Goal: Information Seeking & Learning: Learn about a topic

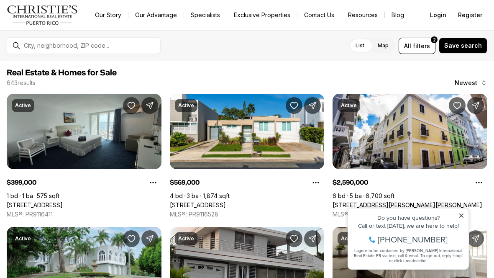
click at [464, 215] on icon at bounding box center [462, 216] width 6 height 6
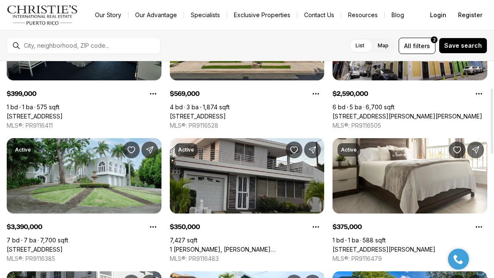
scroll to position [89, 0]
click at [187, 246] on link "1 [PERSON_NAME], [GEOGRAPHIC_DATA], 00976" at bounding box center [247, 250] width 155 height 8
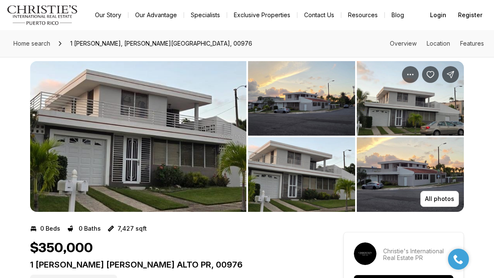
scroll to position [4, 0]
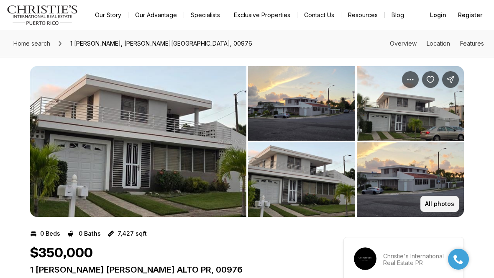
click at [436, 209] on button "All photos" at bounding box center [439, 204] width 38 height 16
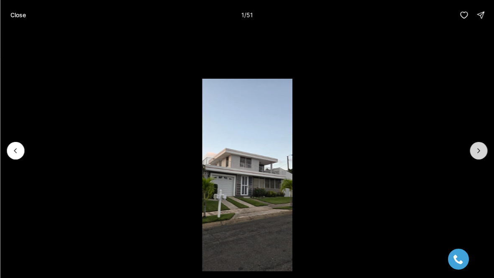
click at [483, 144] on button "Next slide" at bounding box center [479, 151] width 18 height 18
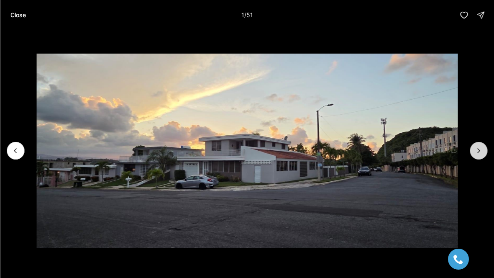
click at [483, 144] on button "Next slide" at bounding box center [479, 151] width 18 height 18
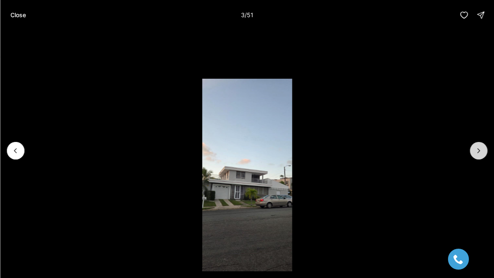
click at [483, 144] on button "Next slide" at bounding box center [479, 151] width 18 height 18
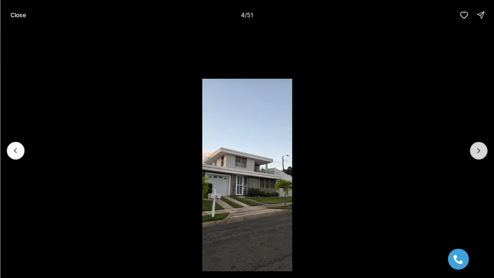
click at [483, 144] on button "Next slide" at bounding box center [479, 151] width 18 height 18
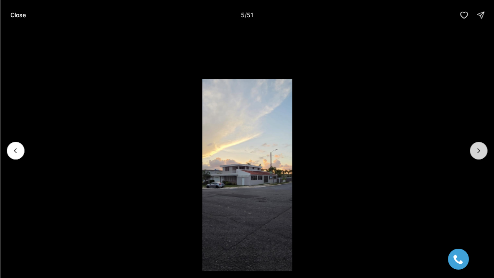
click at [483, 144] on button "Next slide" at bounding box center [479, 151] width 18 height 18
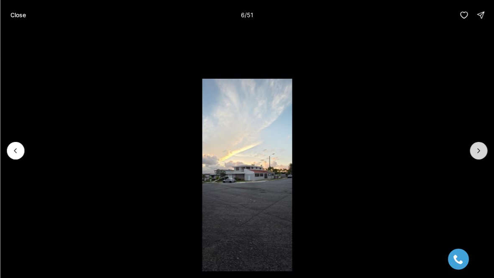
click at [483, 144] on button "Next slide" at bounding box center [479, 151] width 18 height 18
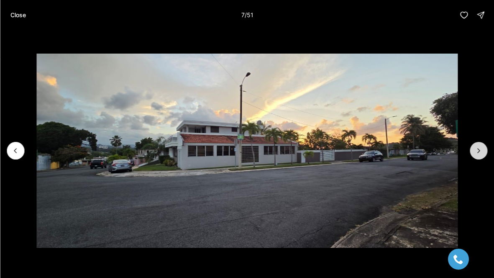
click at [485, 150] on button "Next slide" at bounding box center [479, 151] width 18 height 18
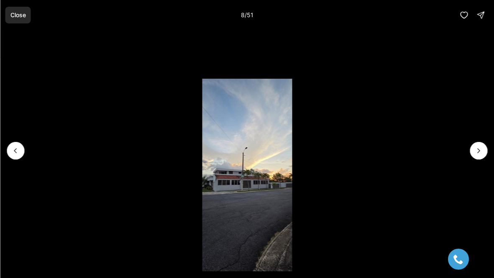
click at [26, 12] on p "Close" at bounding box center [17, 15] width 15 height 7
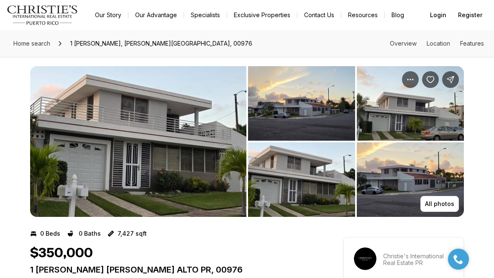
scroll to position [0, 0]
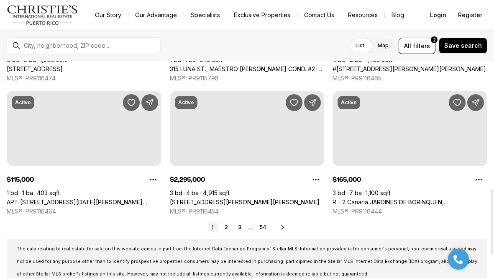
scroll to position [431, 0]
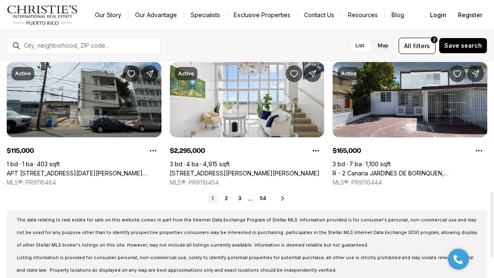
click at [281, 198] on icon at bounding box center [282, 198] width 7 height 7
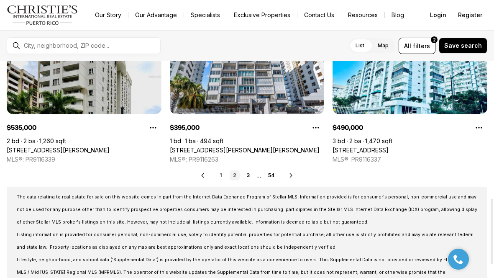
scroll to position [454, 0]
click at [290, 175] on icon at bounding box center [291, 175] width 2 height 4
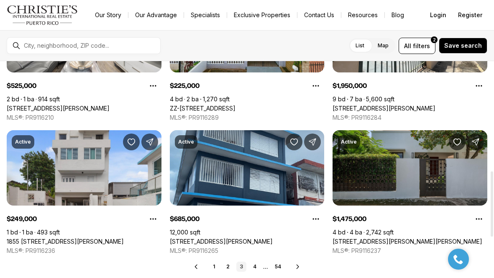
scroll to position [361, 0]
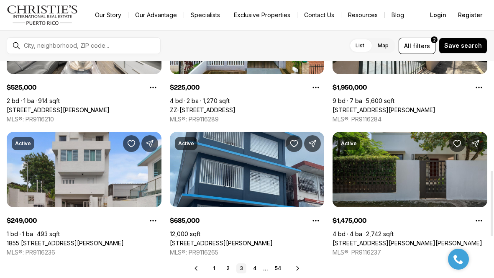
click at [297, 267] on icon at bounding box center [298, 268] width 7 height 7
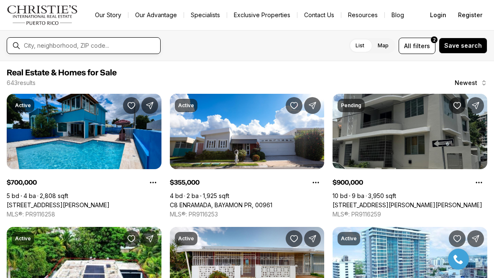
click at [124, 46] on input "text" at bounding box center [90, 45] width 133 height 7
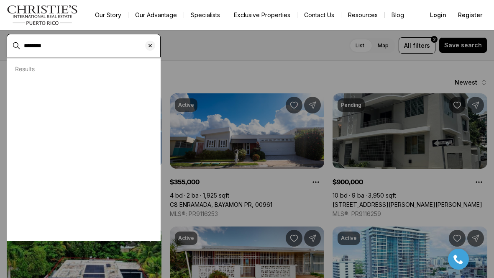
type input "********"
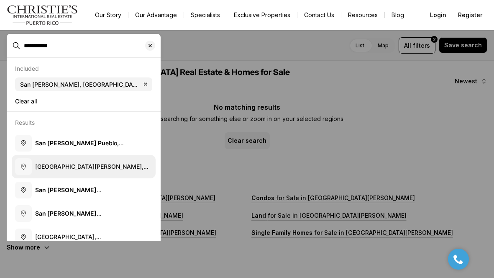
type input "**********"
click at [116, 157] on button "San Juan, Puerto Rico" at bounding box center [84, 165] width 144 height 23
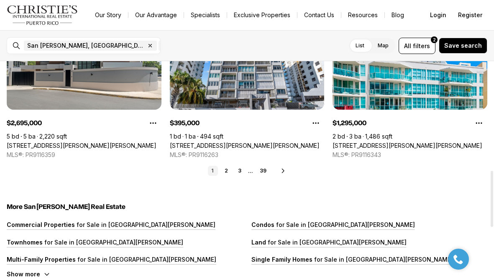
scroll to position [460, 0]
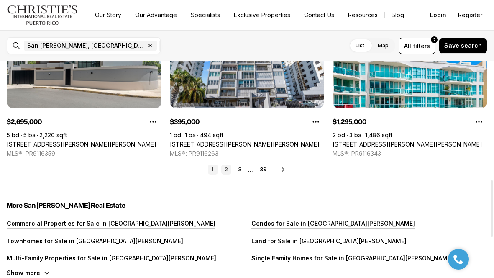
click at [230, 170] on link "2" at bounding box center [226, 169] width 10 height 10
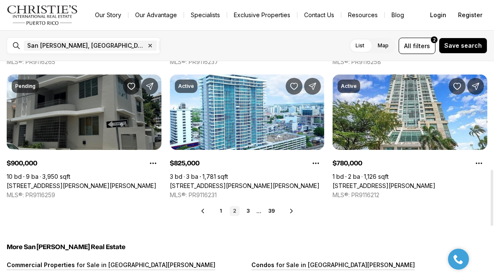
scroll to position [419, 0]
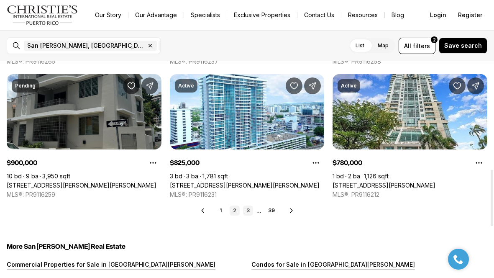
click at [250, 208] on link "3" at bounding box center [248, 210] width 10 height 10
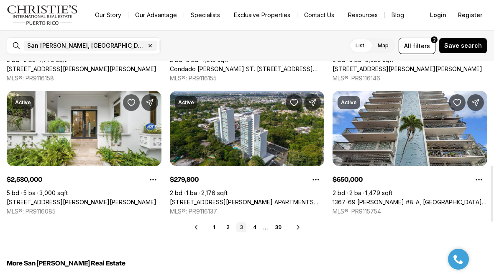
scroll to position [402, 0]
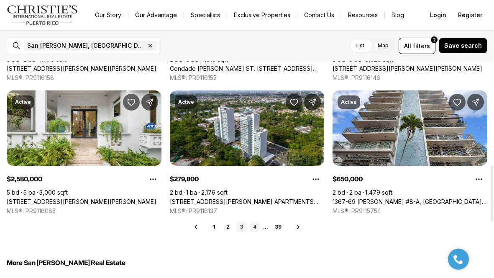
click at [251, 225] on link "4" at bounding box center [255, 227] width 10 height 10
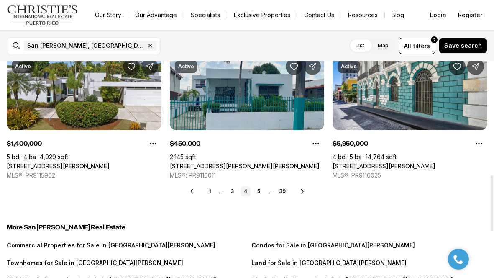
scroll to position [442, 0]
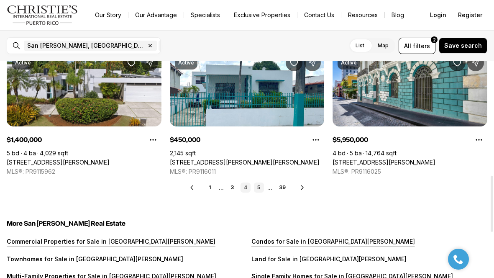
click at [261, 186] on link "5" at bounding box center [259, 187] width 10 height 10
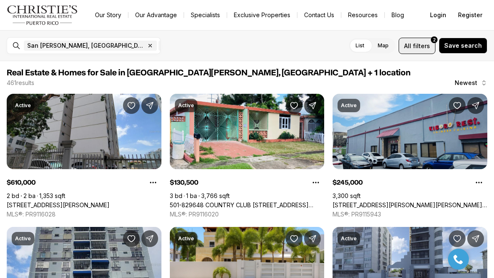
click at [423, 46] on span "filters" at bounding box center [421, 45] width 17 height 9
click at [408, 50] on button "All filters 2" at bounding box center [417, 46] width 37 height 16
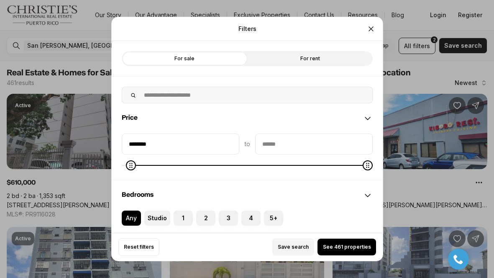
type input "********"
click at [129, 165] on icon "Minimum" at bounding box center [130, 165] width 3 height 5
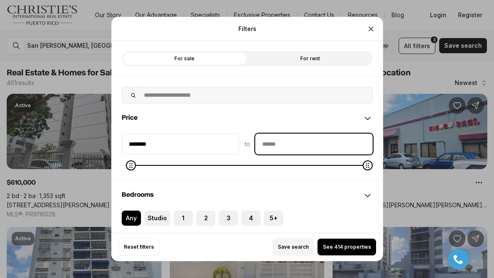
click at [263, 147] on input "priceMax" at bounding box center [314, 144] width 117 height 20
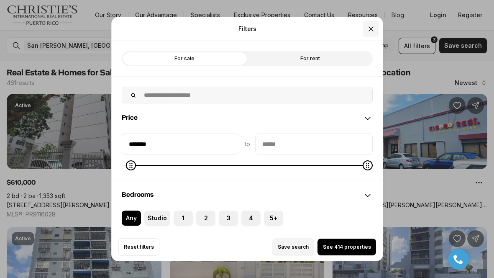
click at [371, 30] on icon "Close" at bounding box center [371, 29] width 8 height 8
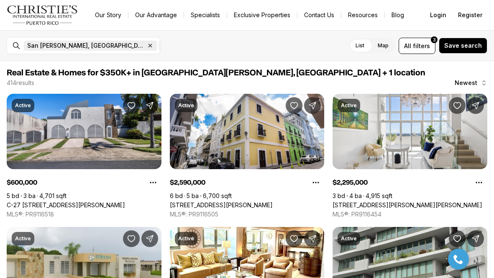
click at [147, 44] on icon "button" at bounding box center [150, 45] width 7 height 7
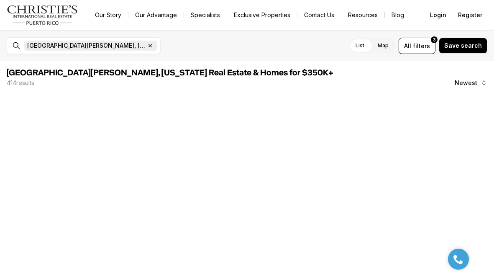
click at [82, 42] on span "San Juan, Puerto Rico" at bounding box center [86, 45] width 118 height 7
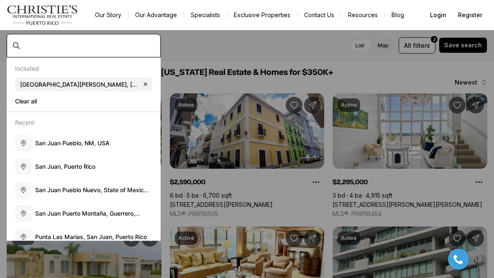
click at [119, 47] on input "text" at bounding box center [90, 45] width 133 height 7
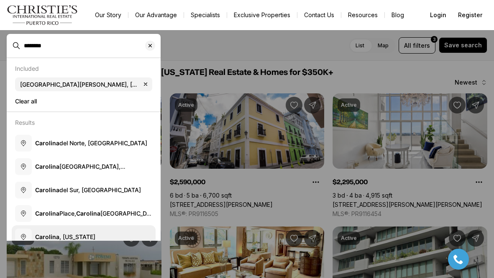
type input "********"
click at [113, 229] on button "Carolina , Puerto Rico" at bounding box center [84, 236] width 144 height 23
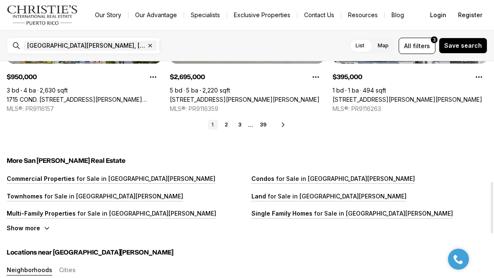
scroll to position [506, 0]
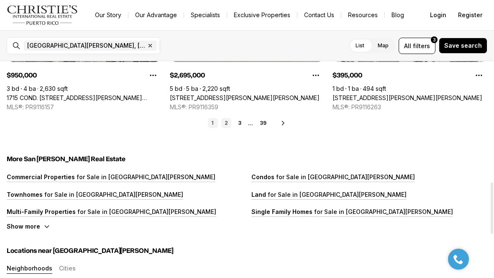
click at [228, 122] on link "2" at bounding box center [226, 123] width 10 height 10
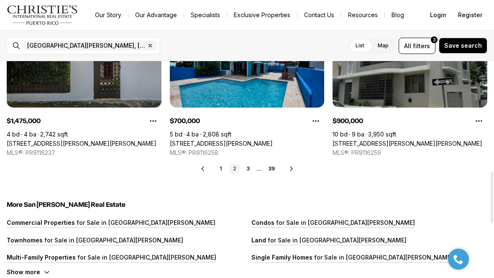
scroll to position [462, 0]
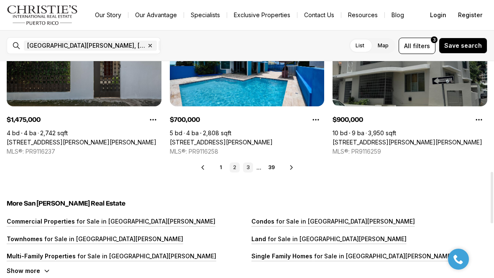
click at [247, 166] on link "3" at bounding box center [248, 167] width 10 height 10
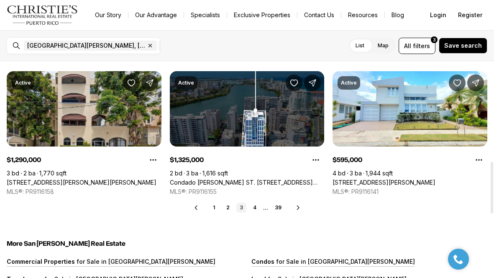
scroll to position [423, 0]
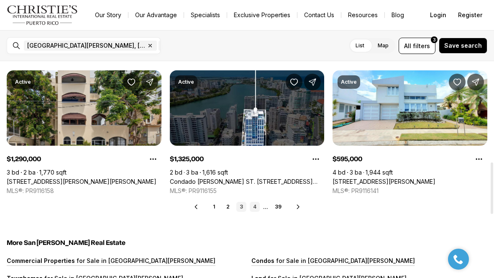
click at [253, 209] on link "4" at bounding box center [255, 207] width 10 height 10
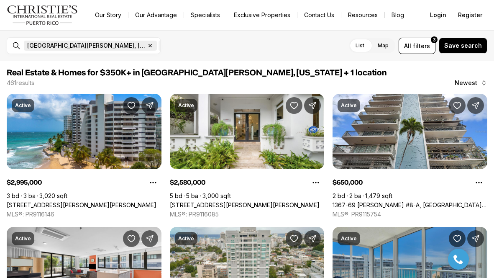
click at [147, 46] on icon "button" at bounding box center [150, 45] width 7 height 7
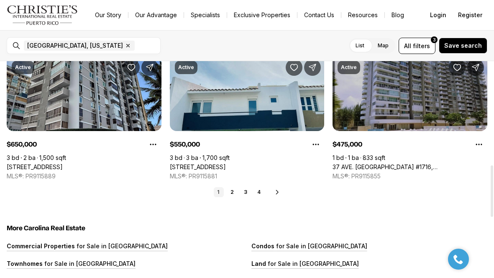
scroll to position [438, 0]
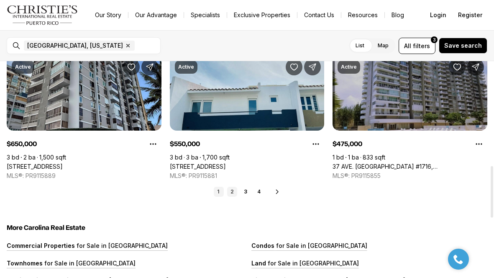
click at [233, 188] on link "2" at bounding box center [232, 192] width 10 height 10
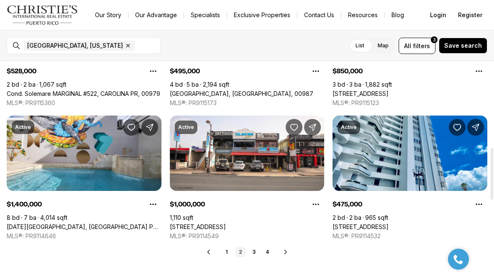
scroll to position [432, 0]
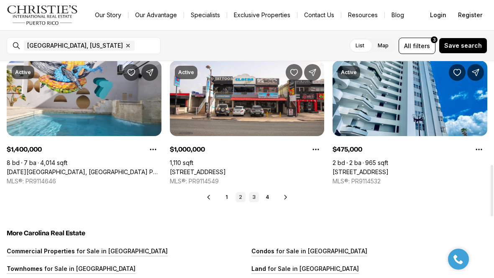
click at [254, 198] on link "3" at bounding box center [254, 197] width 10 height 10
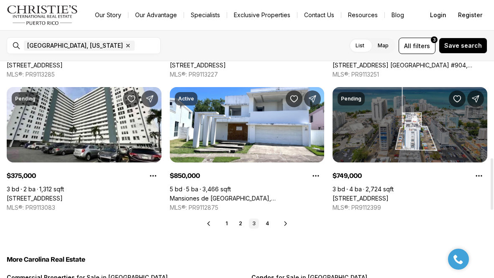
scroll to position [406, 0]
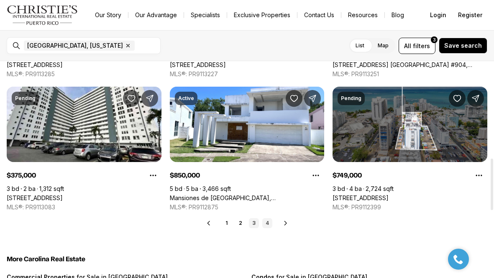
click at [267, 222] on link "4" at bounding box center [267, 223] width 10 height 10
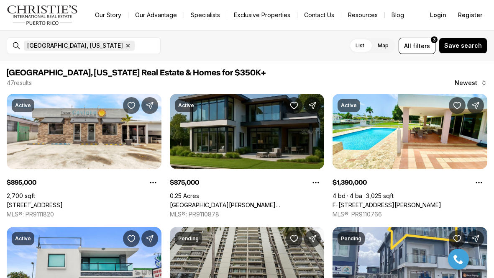
click at [79, 46] on span "Carolina, Puerto Rico" at bounding box center [75, 45] width 96 height 7
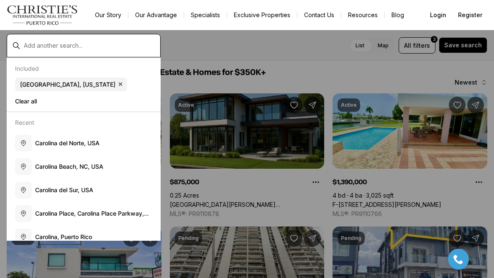
click at [29, 45] on input "text" at bounding box center [90, 45] width 133 height 7
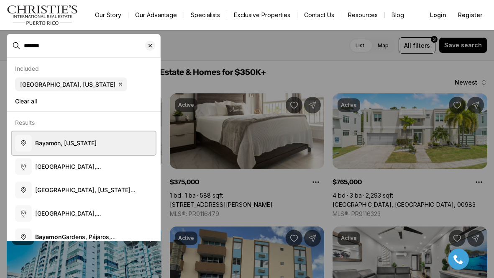
click at [38, 136] on button "Bayamón, Puerto Rico" at bounding box center [84, 142] width 144 height 23
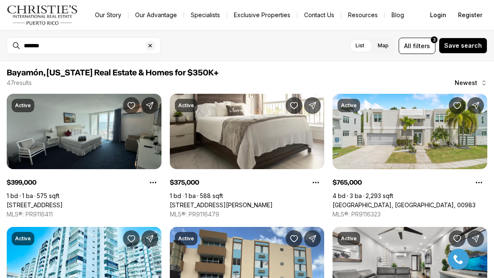
type input "**********"
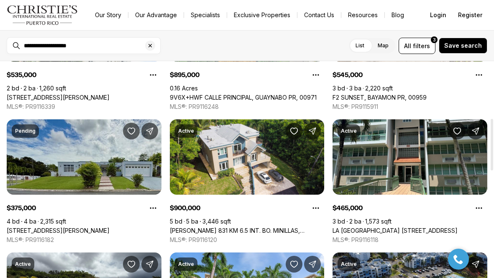
scroll to position [238, 0]
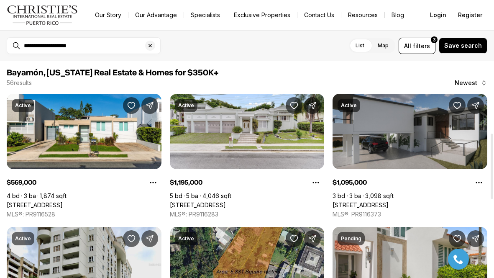
scroll to position [238, 0]
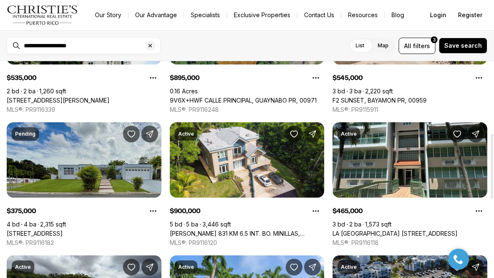
click at [63, 230] on link "[STREET_ADDRESS]" at bounding box center [35, 234] width 56 height 8
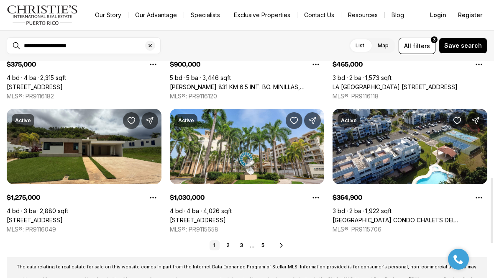
scroll to position [385, 0]
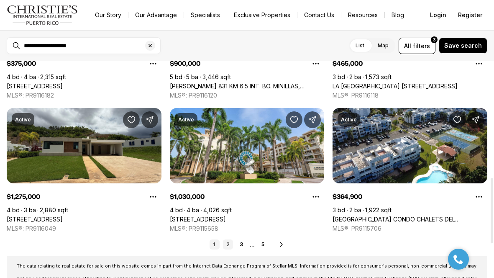
click at [223, 243] on link "2" at bounding box center [228, 244] width 10 height 10
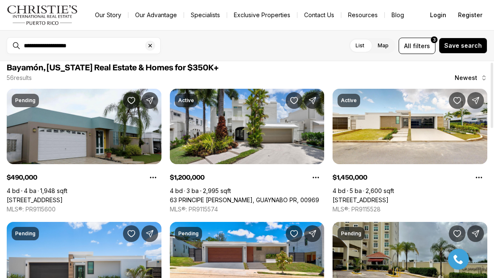
scroll to position [3, 0]
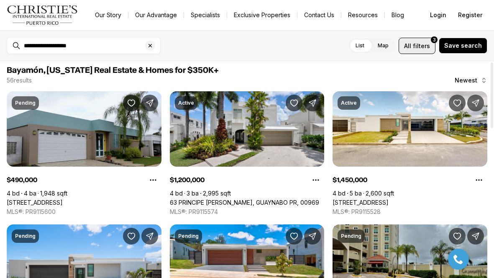
click at [422, 40] on button "All filters 3" at bounding box center [417, 46] width 37 height 16
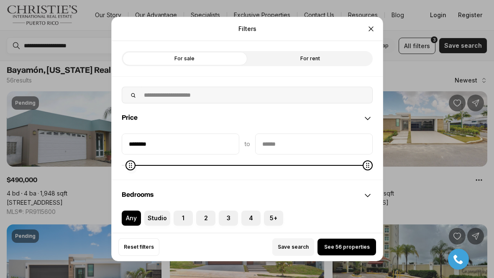
type input "********"
click at [126, 163] on icon "Minimum" at bounding box center [129, 165] width 7 height 7
click at [340, 251] on button "See 62 properties" at bounding box center [347, 246] width 59 height 17
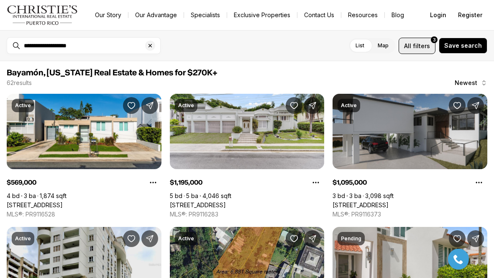
click at [417, 47] on span "filters" at bounding box center [421, 45] width 17 height 9
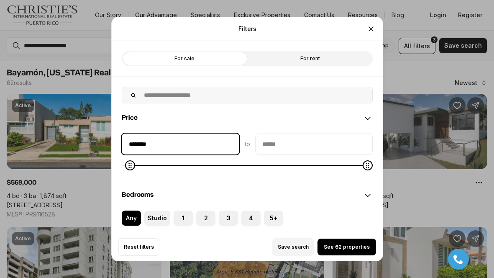
click at [190, 144] on input "********" at bounding box center [180, 144] width 117 height 20
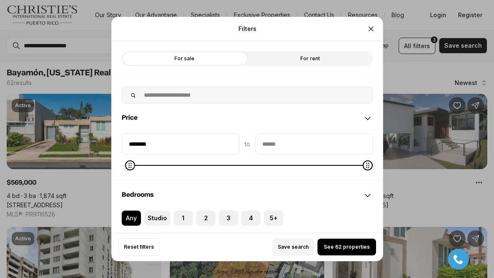
click at [268, 141] on input "priceMax" at bounding box center [314, 144] width 117 height 20
click at [230, 169] on icon "Maximum" at bounding box center [230, 165] width 7 height 7
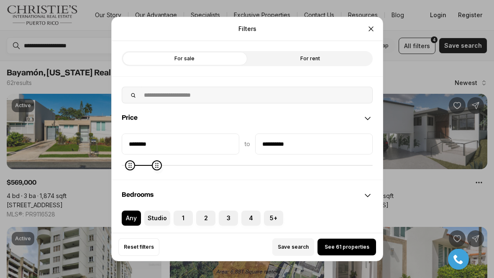
click at [155, 168] on icon "Maximum" at bounding box center [156, 165] width 3 height 5
type input "********"
click at [131, 166] on icon "Maximum" at bounding box center [134, 165] width 7 height 7
click at [347, 246] on span "See 22 properties" at bounding box center [347, 246] width 46 height 7
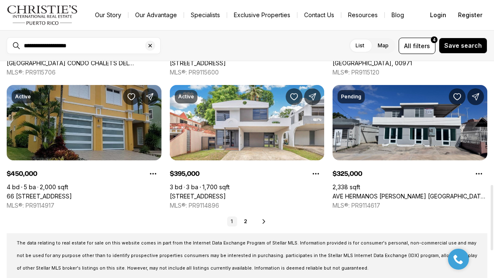
scroll to position [410, 0]
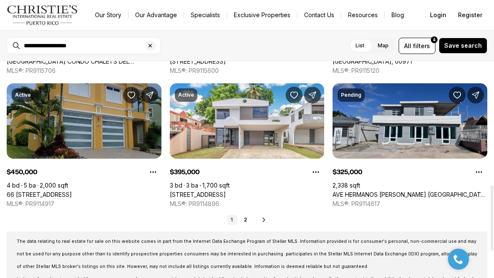
click at [264, 217] on icon at bounding box center [264, 219] width 7 height 7
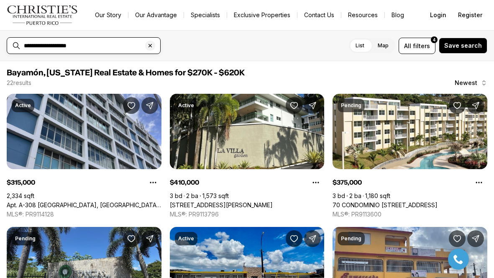
click at [126, 46] on input "**********" at bounding box center [90, 45] width 133 height 7
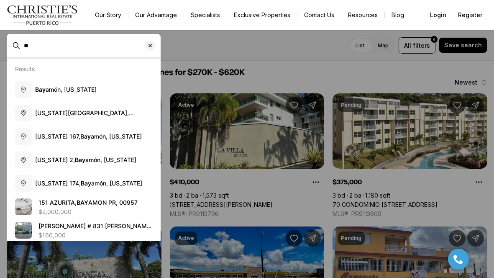
type input "*"
